Goal: Task Accomplishment & Management: Manage account settings

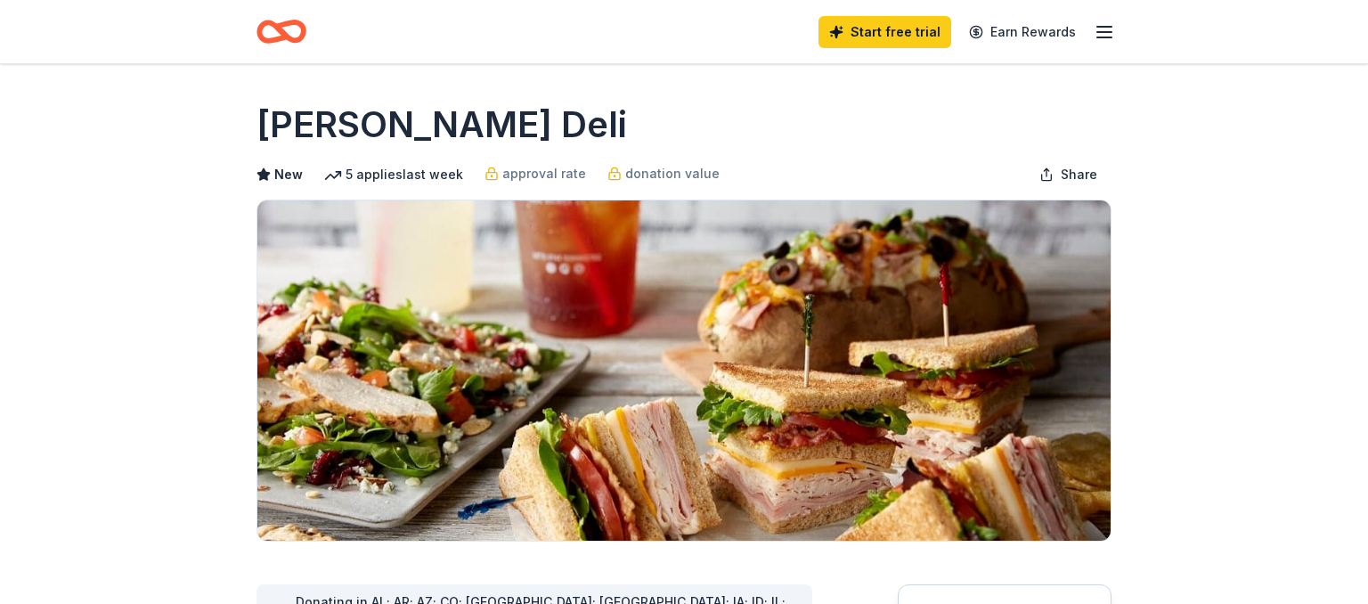
click at [1097, 27] on line "button" at bounding box center [1104, 27] width 14 height 0
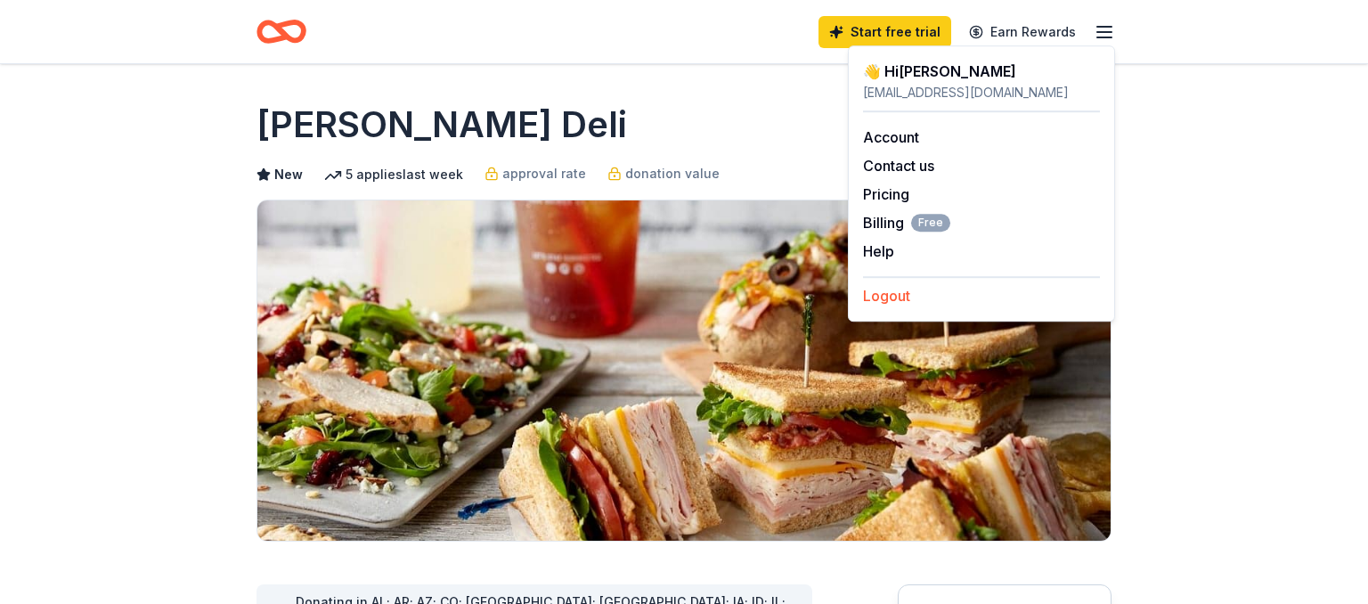
click at [891, 293] on button "Logout" at bounding box center [886, 295] width 47 height 21
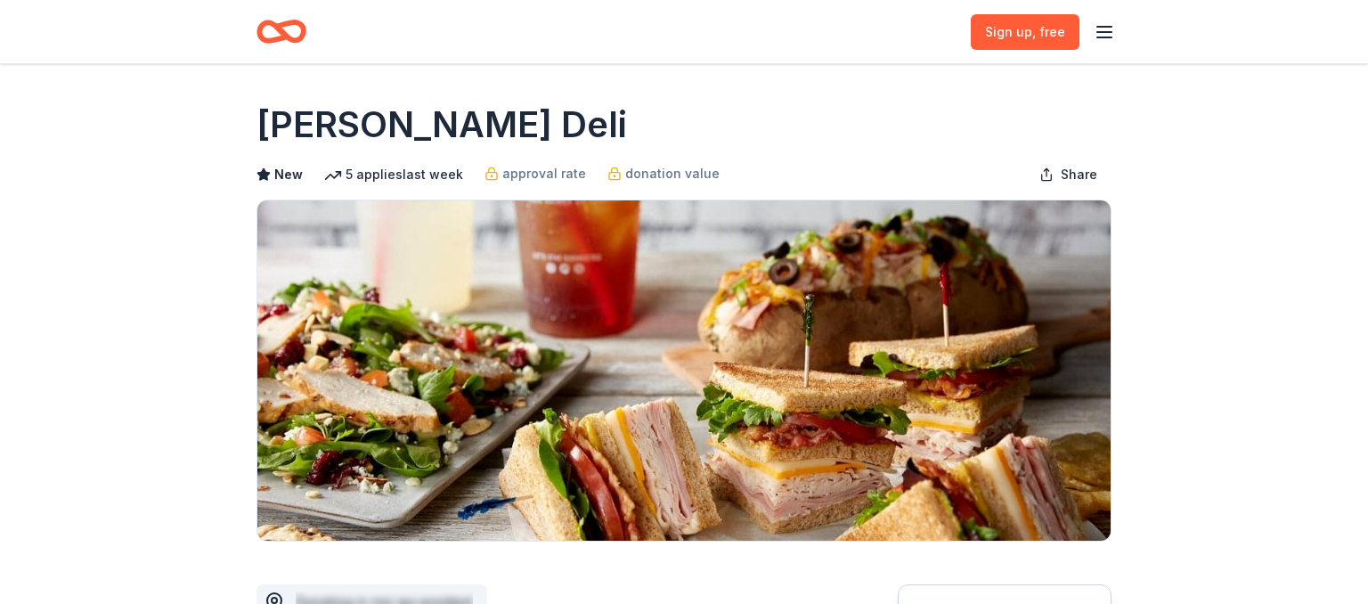
click at [1095, 21] on icon "button" at bounding box center [1104, 31] width 21 height 21
click at [882, 165] on button "Log in" at bounding box center [883, 172] width 41 height 21
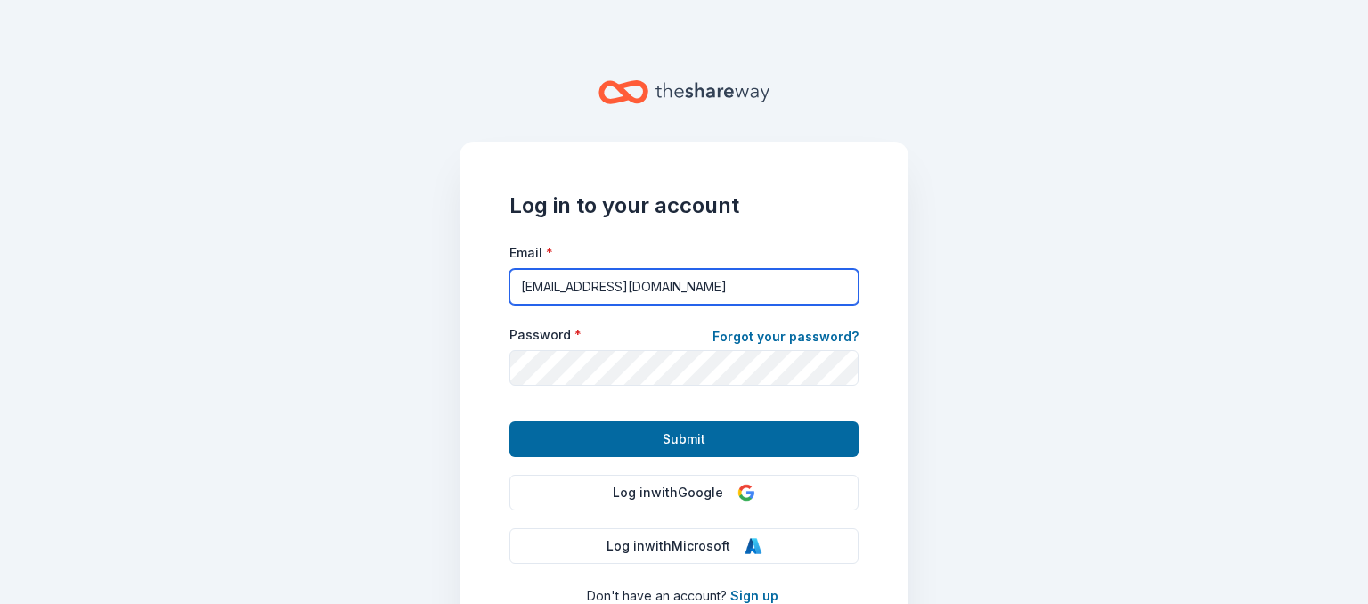
click at [629, 297] on input "[EMAIL_ADDRESS][DOMAIN_NAME]" at bounding box center [683, 287] width 349 height 36
type input "[EMAIL_ADDRESS][DOMAIN_NAME]"
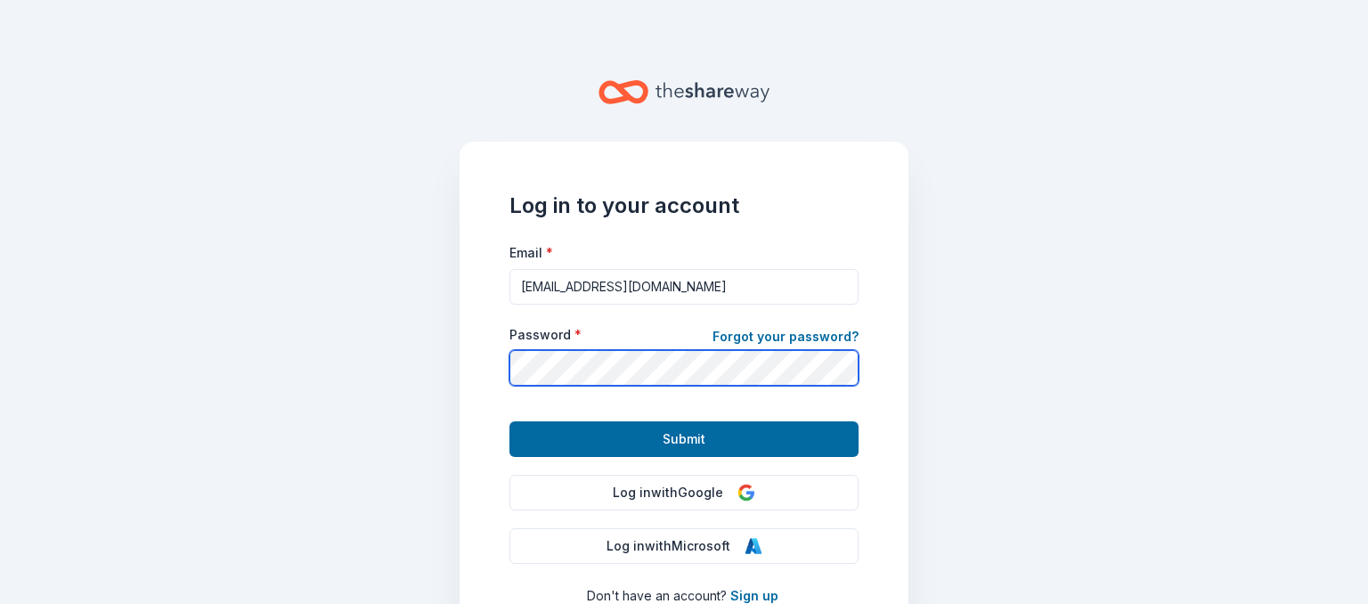
click at [509, 421] on button "Submit" at bounding box center [683, 439] width 349 height 36
